Goal: Download file/media

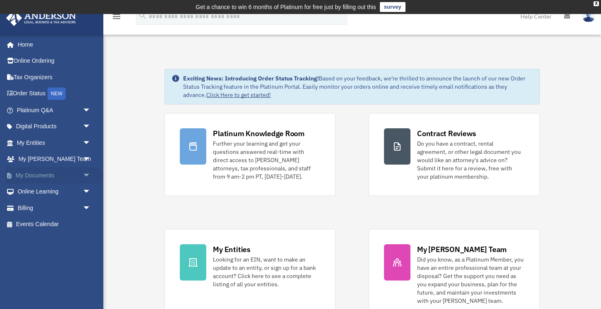
click at [49, 172] on link "My Documents arrow_drop_down" at bounding box center [54, 175] width 97 height 17
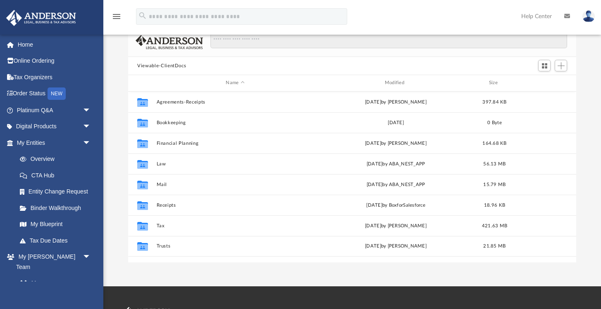
scroll to position [66, 0]
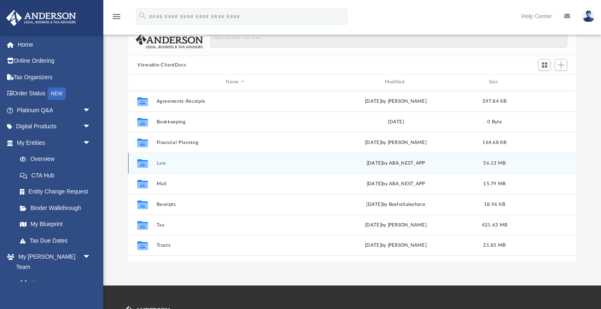
click at [199, 159] on div "Collaborated Folder Law Wed Jun 25 2025 by ABA_NEST_APP 56.13 MB" at bounding box center [352, 163] width 448 height 21
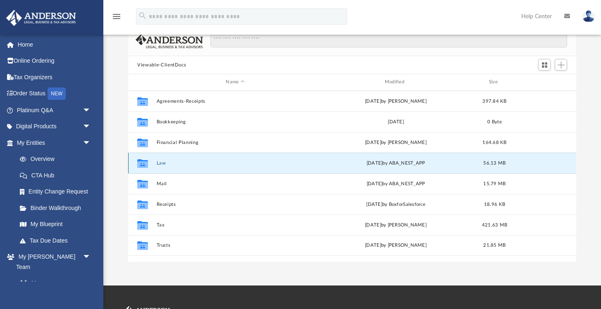
click at [194, 162] on button "Law" at bounding box center [235, 163] width 157 height 5
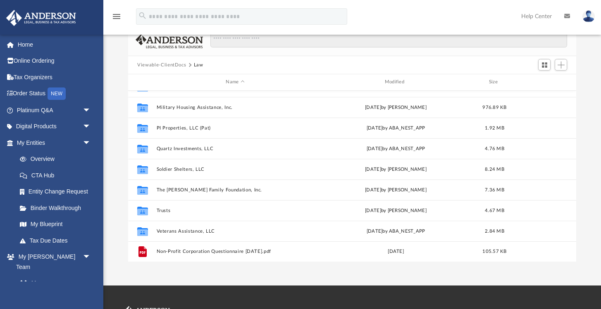
scroll to position [97, 0]
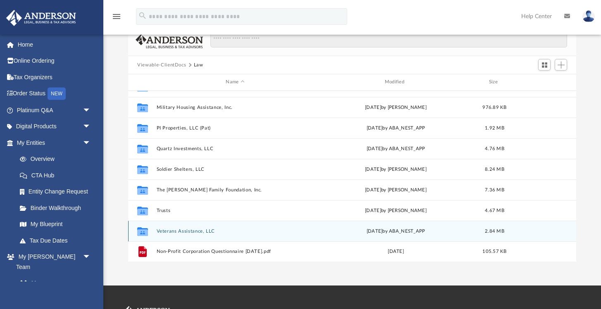
click at [180, 230] on button "Veterans Assistance, LLC" at bounding box center [235, 231] width 157 height 5
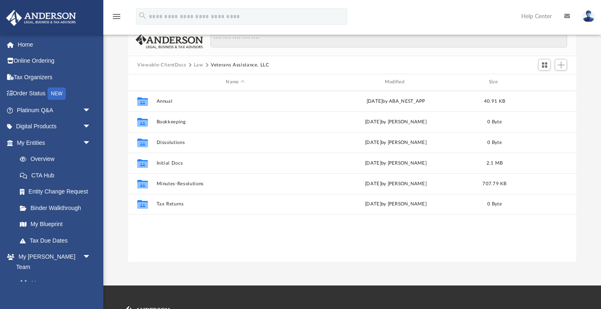
scroll to position [0, 0]
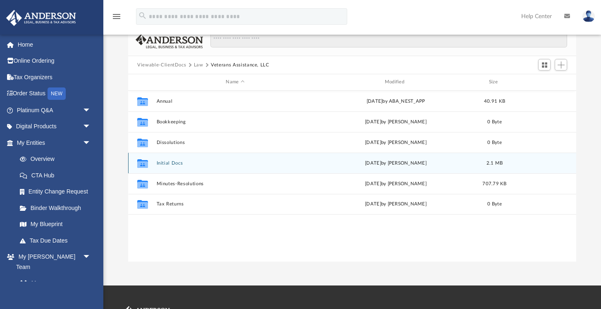
click at [185, 164] on button "Initial Docs" at bounding box center [235, 163] width 157 height 5
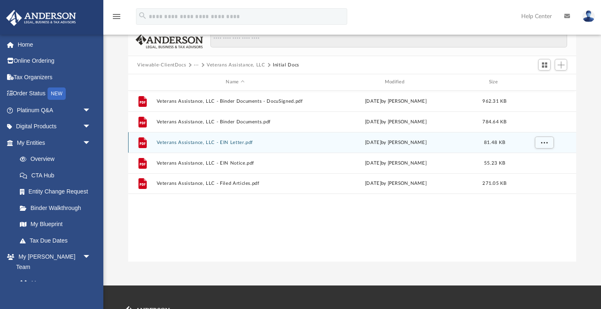
click at [236, 145] on button "Veterans Assistance, LLC - EIN Letter.pdf" at bounding box center [235, 142] width 157 height 5
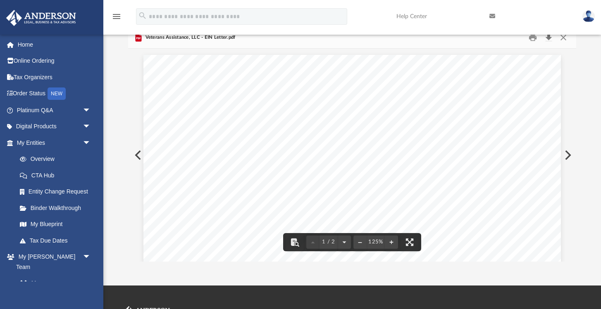
click at [550, 36] on button "Download" at bounding box center [548, 37] width 15 height 13
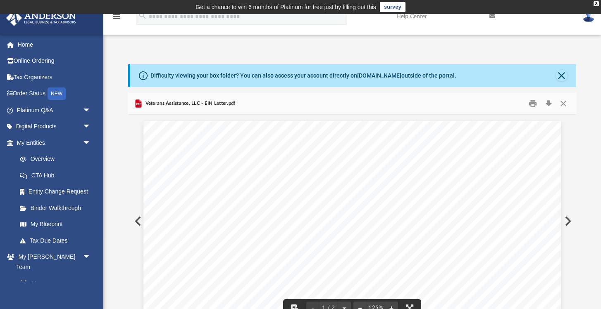
click at [551, 140] on div at bounding box center [352, 140] width 448 height 1
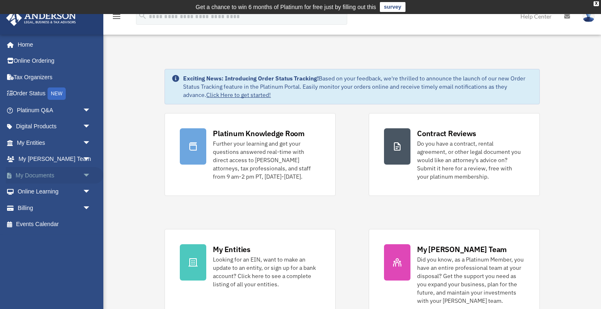
click at [47, 172] on link "My Documents arrow_drop_down" at bounding box center [54, 175] width 97 height 17
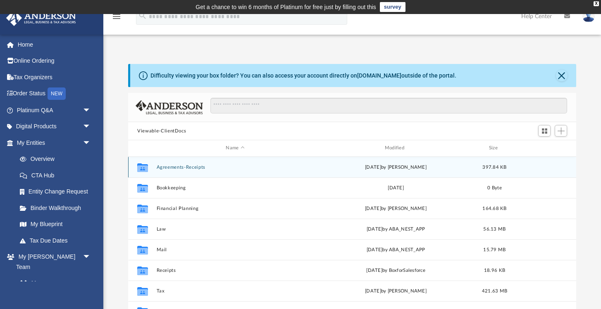
scroll to position [12, 0]
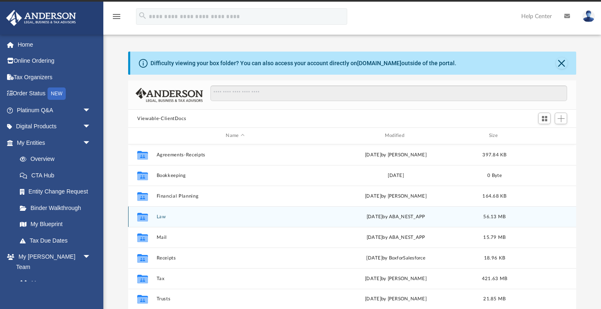
click at [162, 216] on button "Law" at bounding box center [235, 216] width 157 height 5
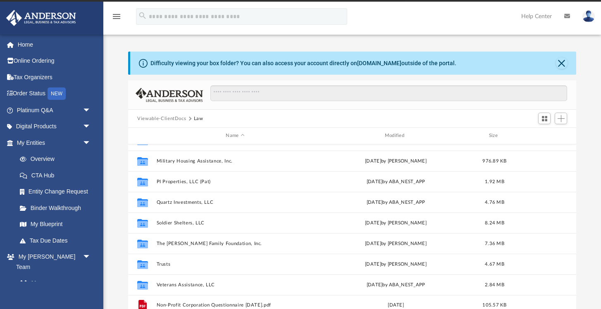
scroll to position [97, 0]
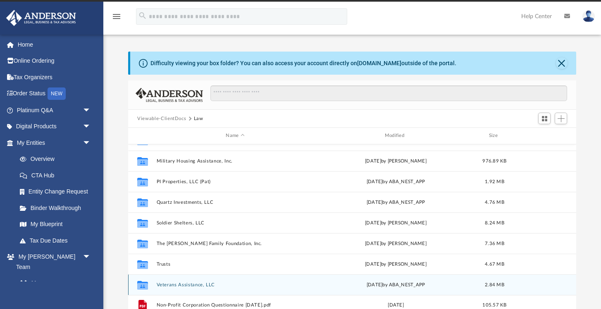
click at [177, 283] on button "Veterans Assistance, LLC" at bounding box center [235, 285] width 157 height 5
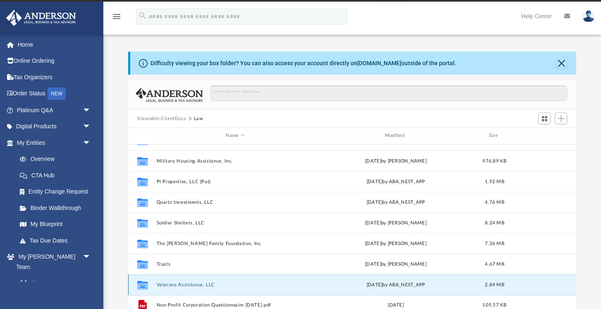
click at [177, 283] on button "Veterans Assistance, LLC" at bounding box center [235, 285] width 157 height 5
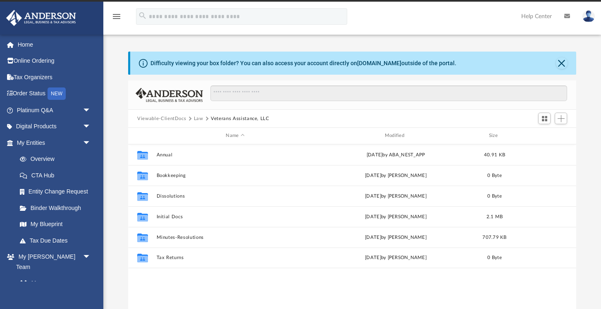
scroll to position [0, 0]
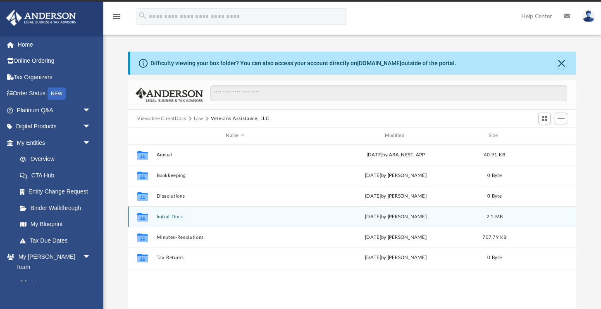
click at [178, 218] on button "Initial Docs" at bounding box center [235, 216] width 157 height 5
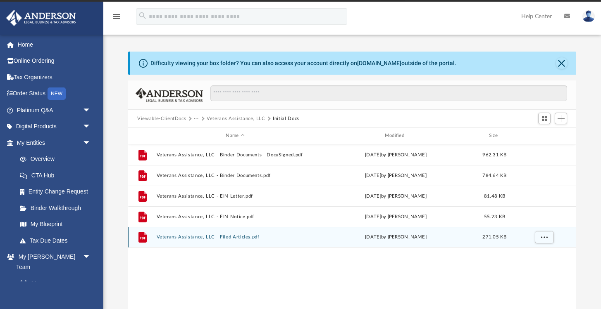
click at [179, 238] on button "Veterans Assistance, LLC - Filed Articles.pdf" at bounding box center [235, 237] width 157 height 5
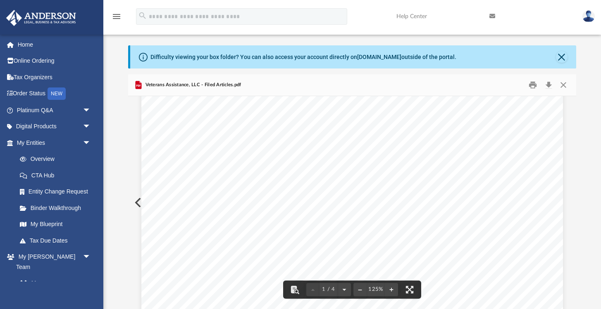
scroll to position [96, 0]
click at [550, 85] on button "Download" at bounding box center [548, 85] width 15 height 13
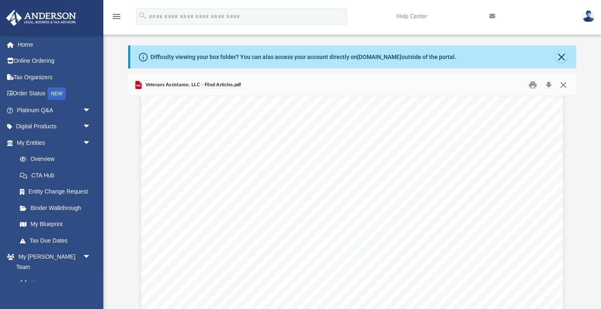
click at [561, 86] on button "Close" at bounding box center [562, 85] width 15 height 13
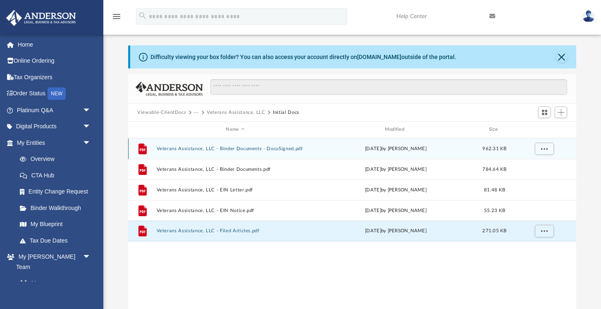
click at [281, 147] on button "Veterans Assistance, LLC - Binder Documents - DocuSigned.pdf" at bounding box center [235, 148] width 157 height 5
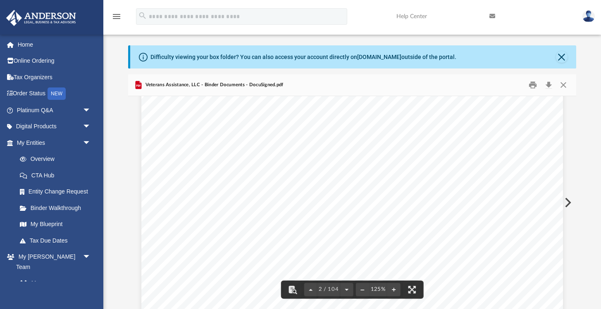
scroll to position [723, 0]
click at [389, 188] on span "____" at bounding box center [398, 194] width 25 height 12
click at [394, 190] on span "____" at bounding box center [398, 194] width 25 height 12
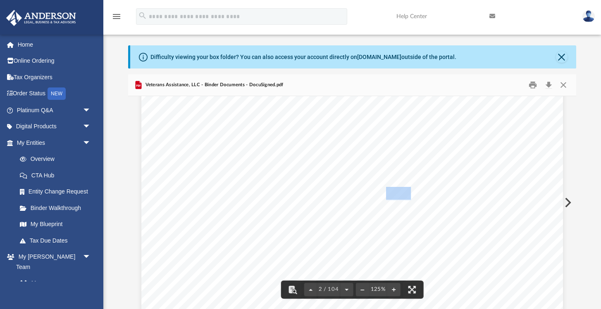
click at [394, 190] on span "____" at bounding box center [398, 194] width 25 height 12
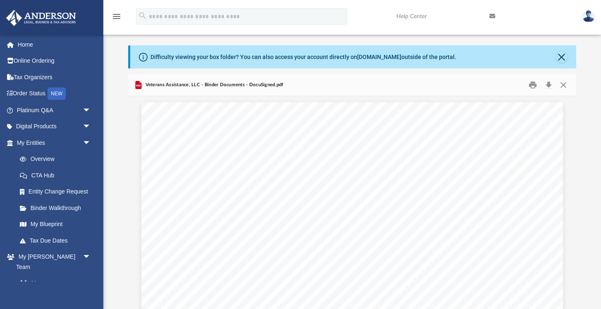
scroll to position [0, 0]
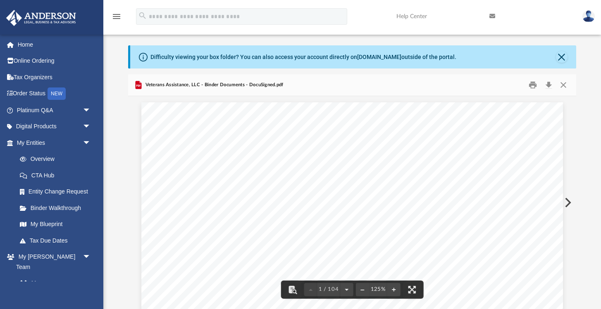
click at [346, 134] on div "Veterans Assistance, LLC OPERATING AGREEMENT Entity Formation Information State…" at bounding box center [345, 103] width 421 height 545
click at [563, 87] on button "Close" at bounding box center [562, 85] width 15 height 13
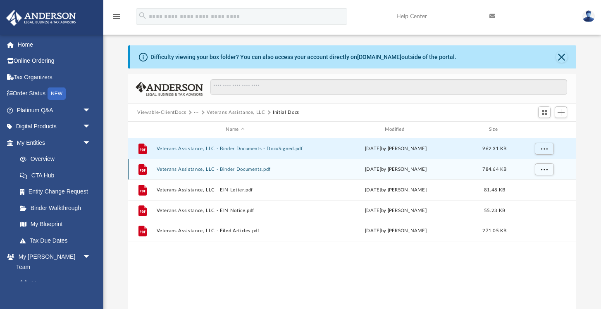
click at [423, 169] on div "Thu Nov 12 2020 by Morgan Winkler" at bounding box center [395, 169] width 157 height 7
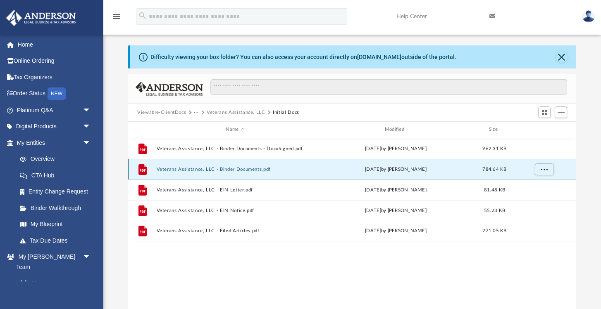
click at [263, 169] on button "Veterans Assistance, LLC - Binder Documents.pdf" at bounding box center [235, 169] width 157 height 5
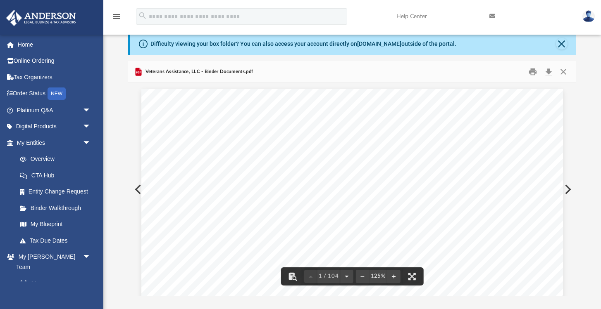
scroll to position [0, 0]
click at [564, 71] on button "Close" at bounding box center [562, 72] width 15 height 13
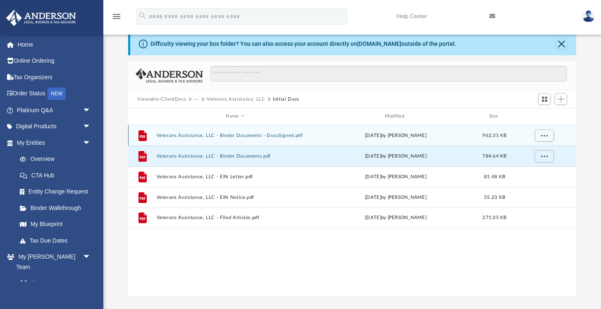
click at [296, 135] on button "Veterans Assistance, LLC - Binder Documents - DocuSigned.pdf" at bounding box center [235, 135] width 157 height 5
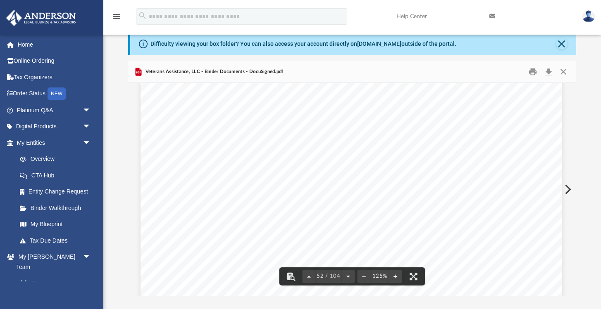
scroll to position [28300, 1]
click at [550, 69] on button "Download" at bounding box center [548, 72] width 15 height 13
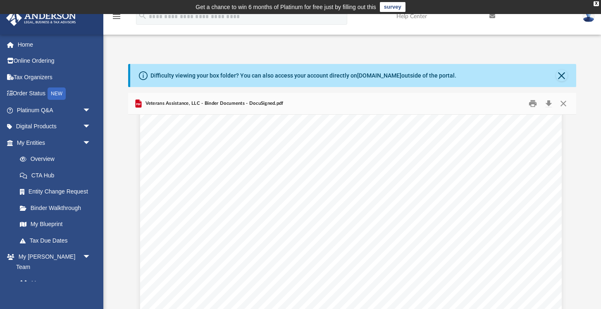
scroll to position [45602, 1]
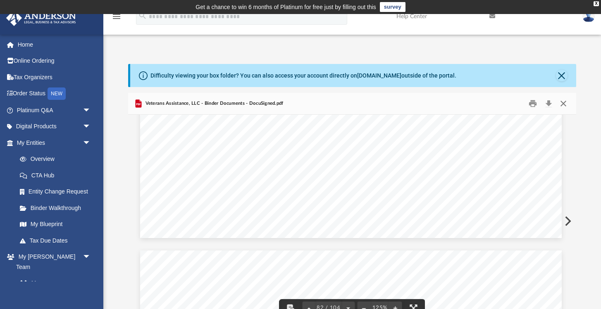
click at [562, 106] on button "Close" at bounding box center [562, 103] width 15 height 13
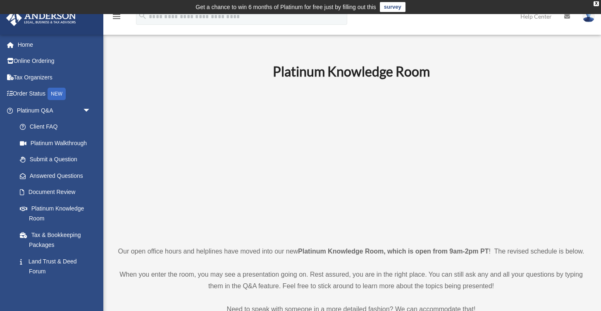
scroll to position [40, 0]
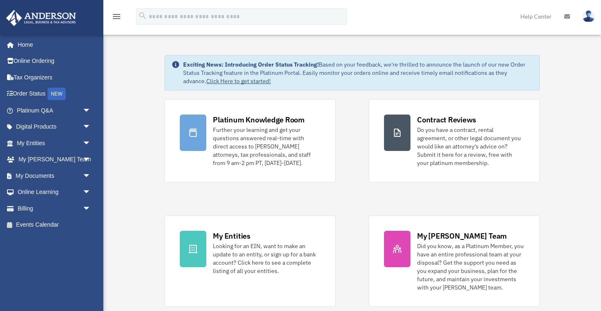
scroll to position [92, 0]
